Goal: Information Seeking & Learning: Get advice/opinions

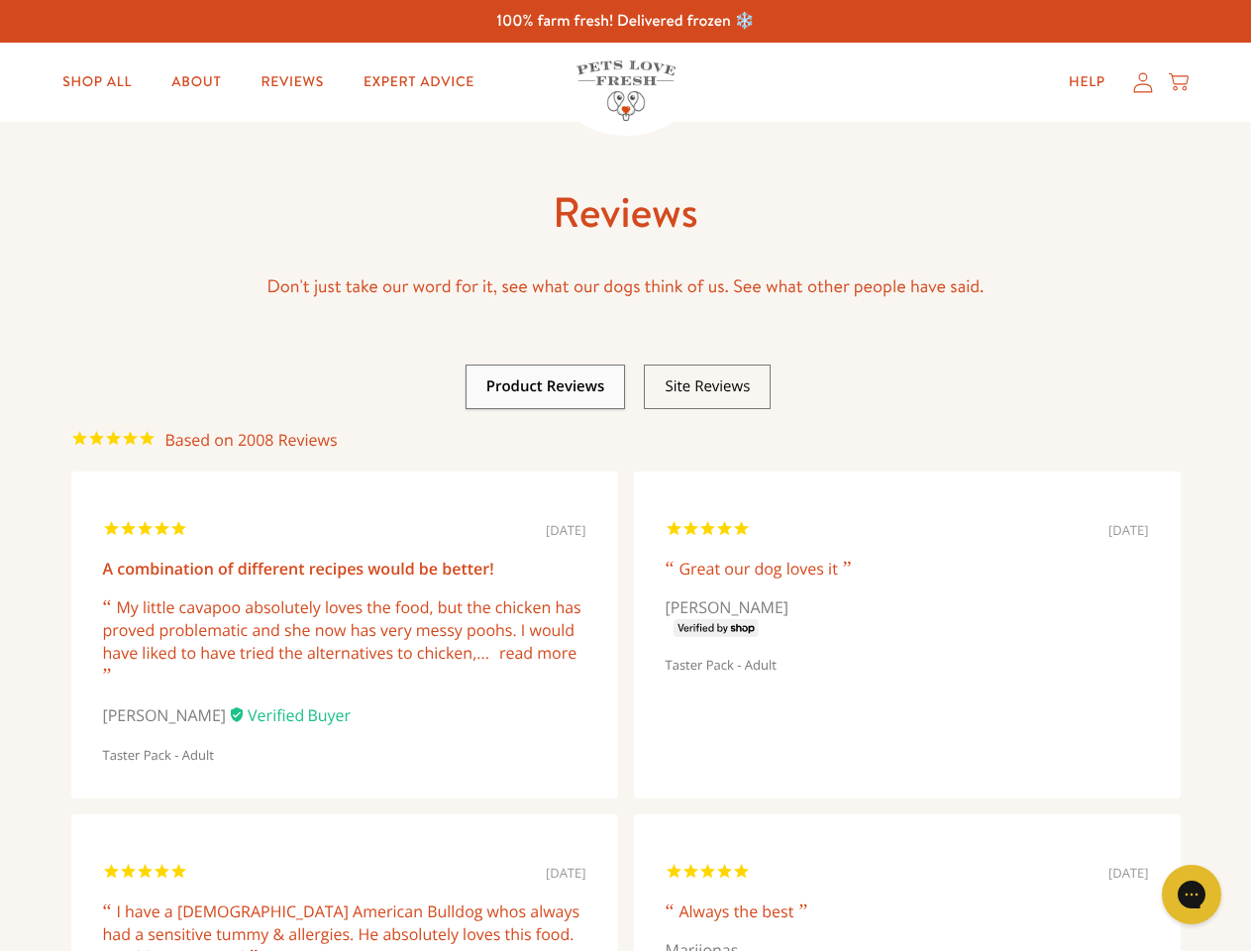
click at [546, 386] on link at bounding box center [545, 386] width 119 height 20
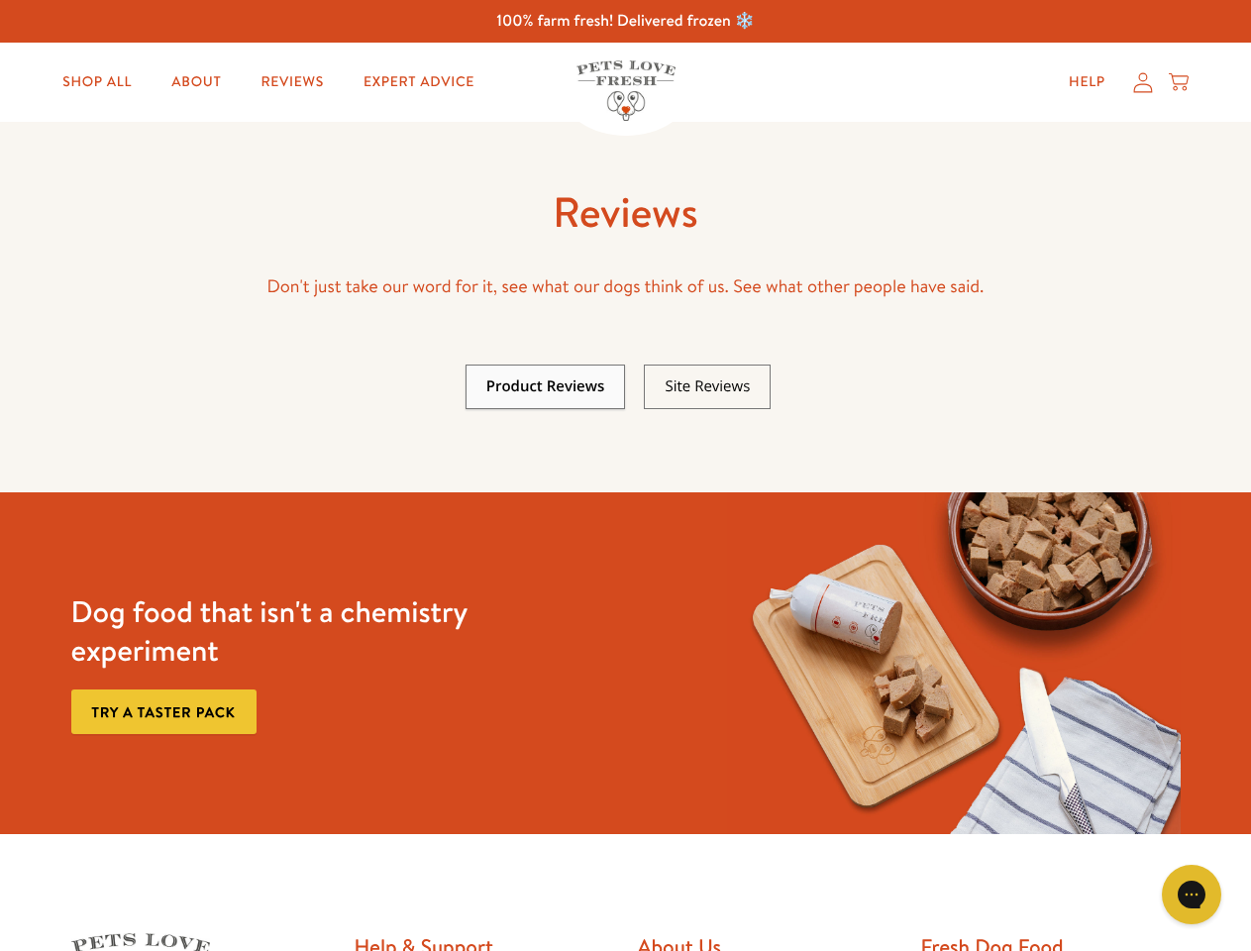
click at [707, 386] on link at bounding box center [707, 386] width 85 height 20
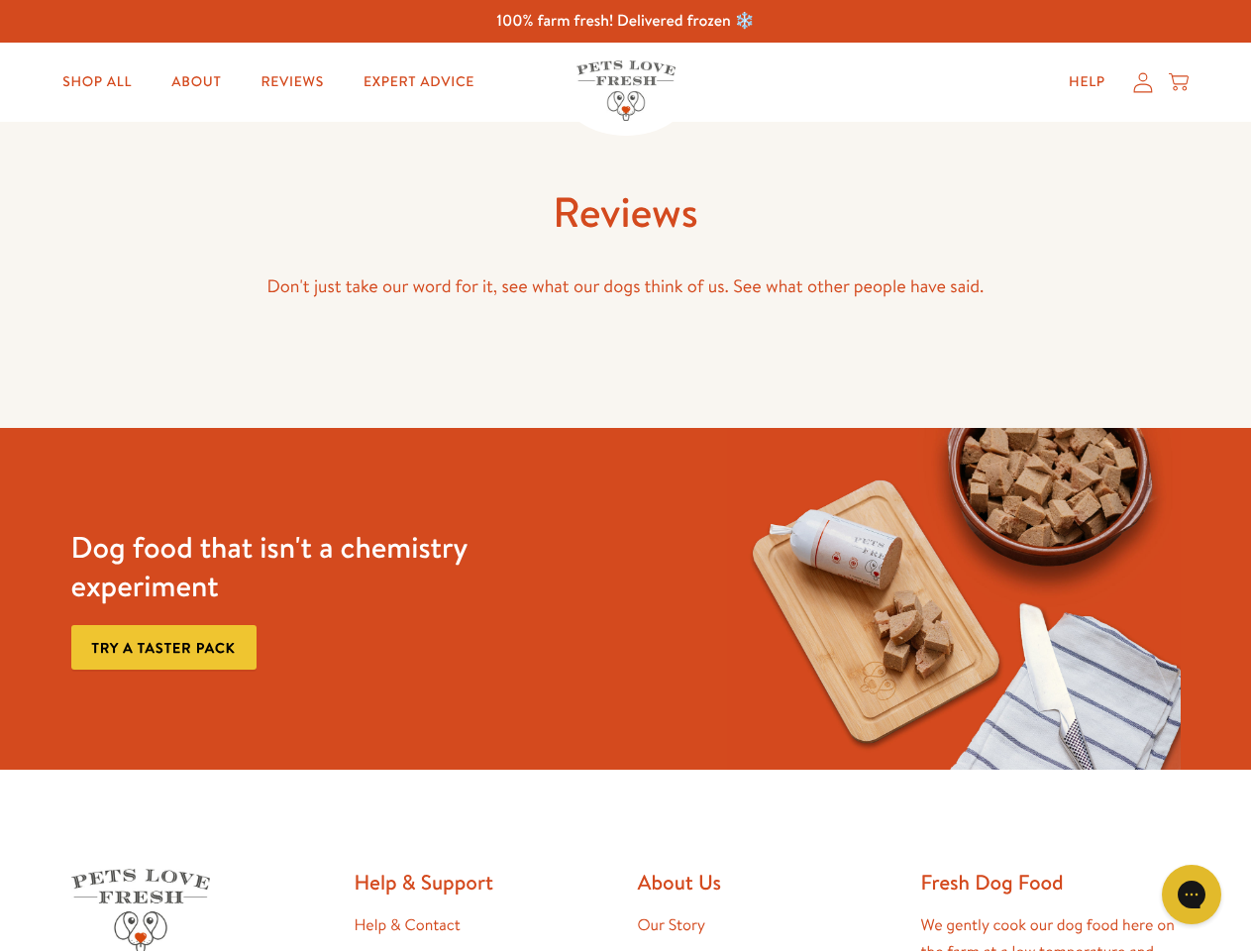
click at [345, 642] on div "Try a taster pack" at bounding box center [297, 643] width 453 height 53
click at [1192, 895] on icon "Gorgias live chat" at bounding box center [1191, 894] width 19 height 19
